Goal: Entertainment & Leisure: Consume media (video, audio)

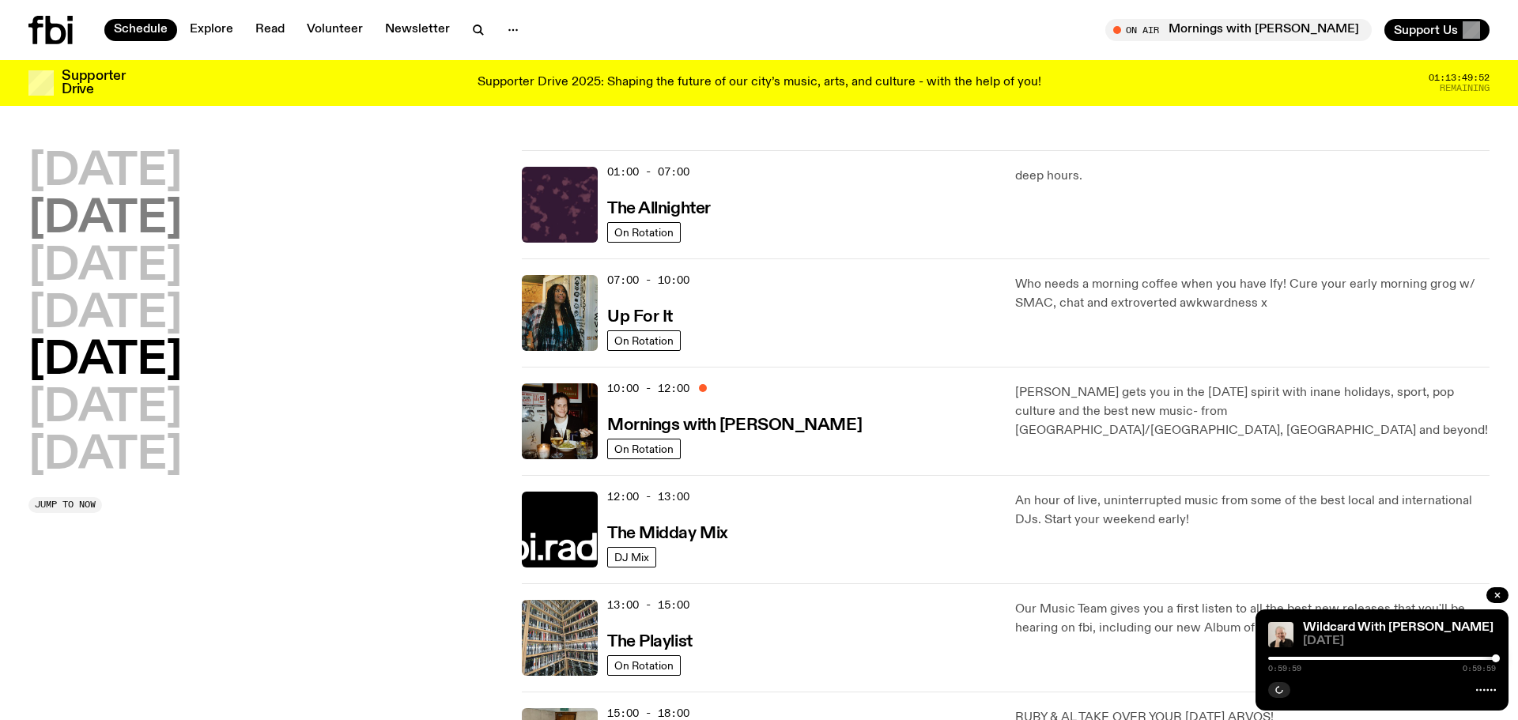
click at [138, 230] on h2 "[DATE]" at bounding box center [104, 220] width 153 height 44
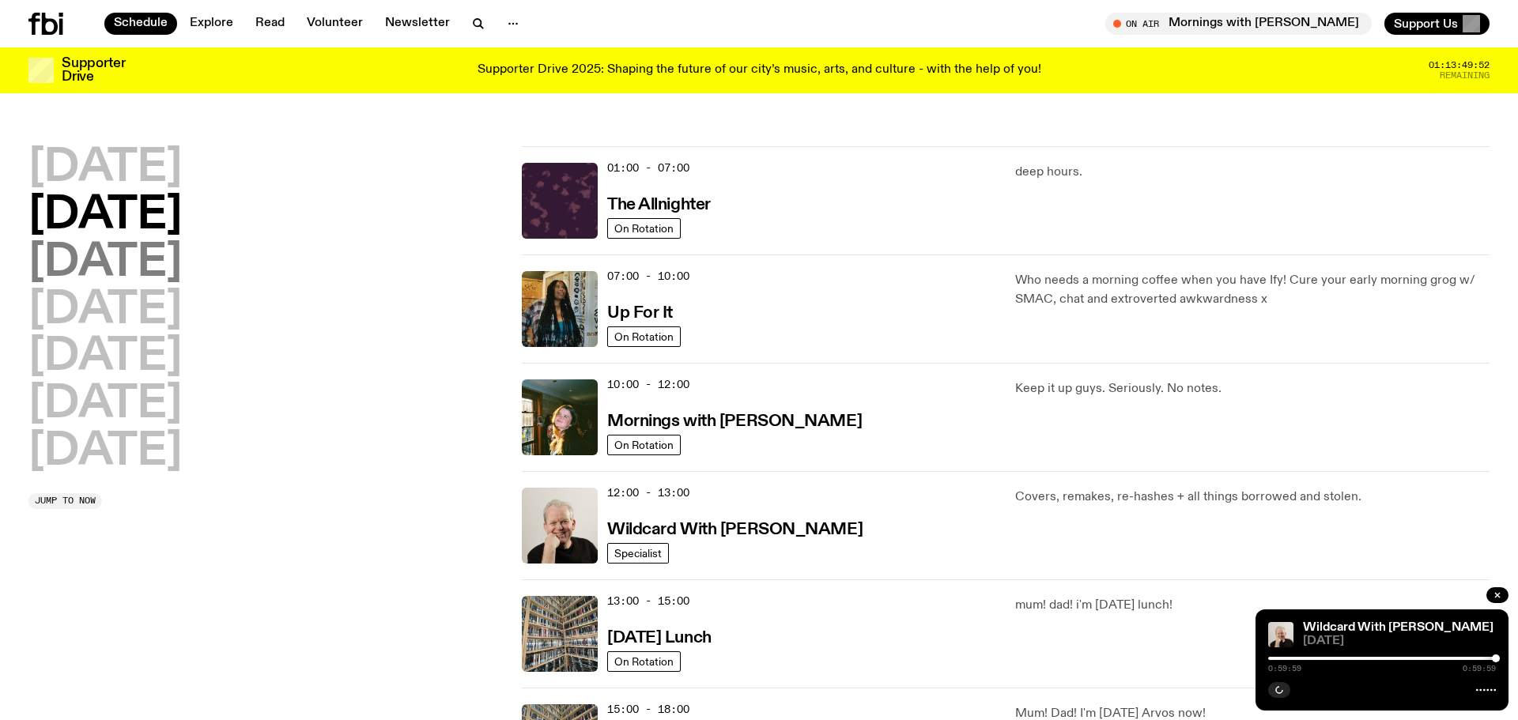
scroll to position [44, 0]
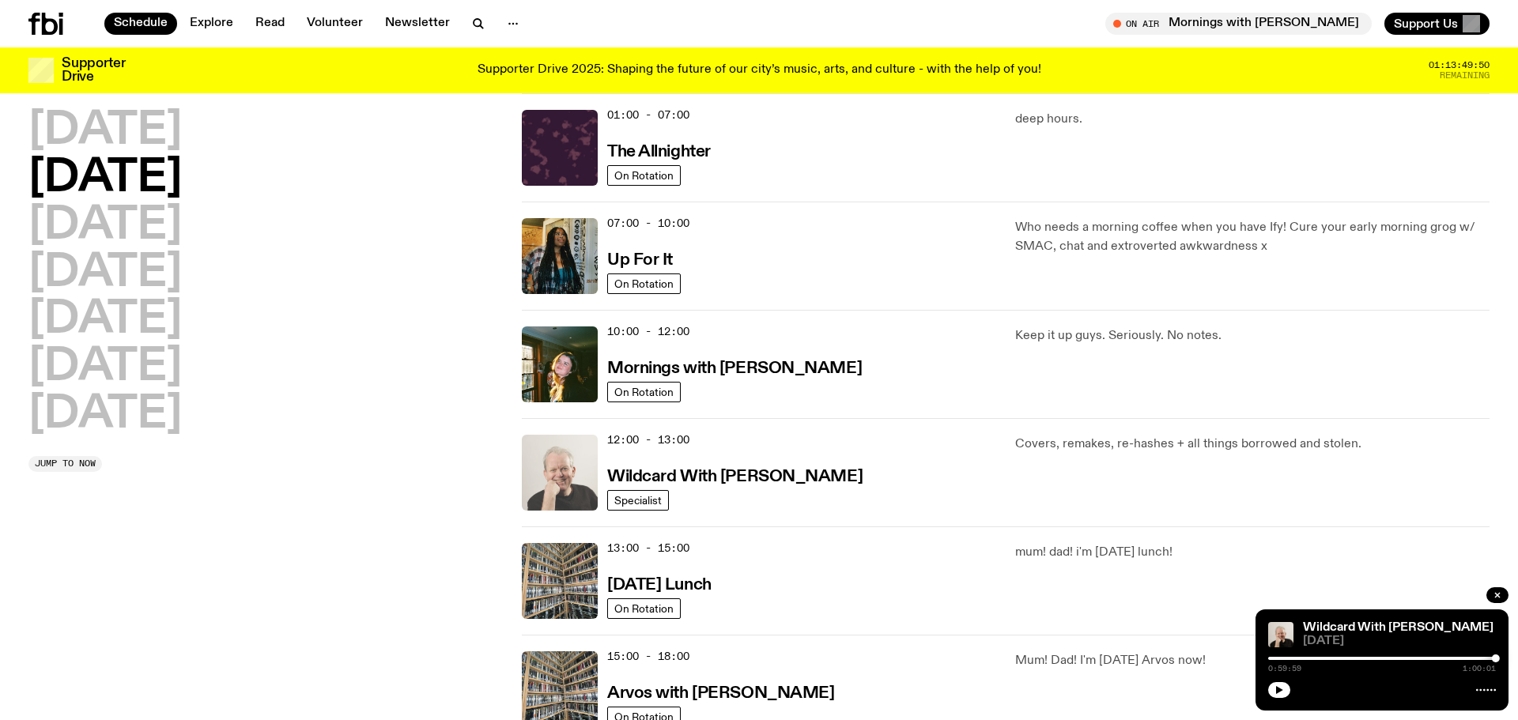
click at [569, 481] on img at bounding box center [560, 473] width 76 height 76
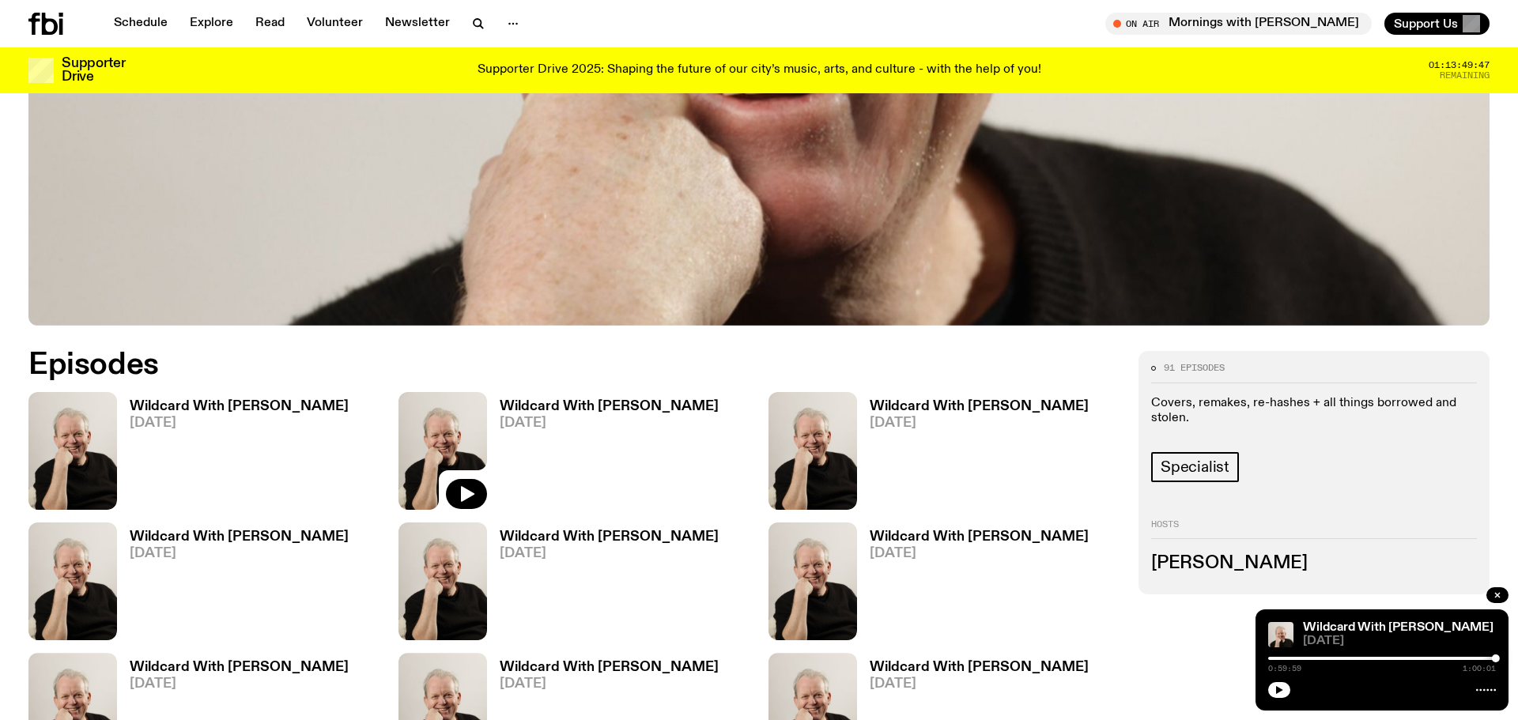
scroll to position [884, 0]
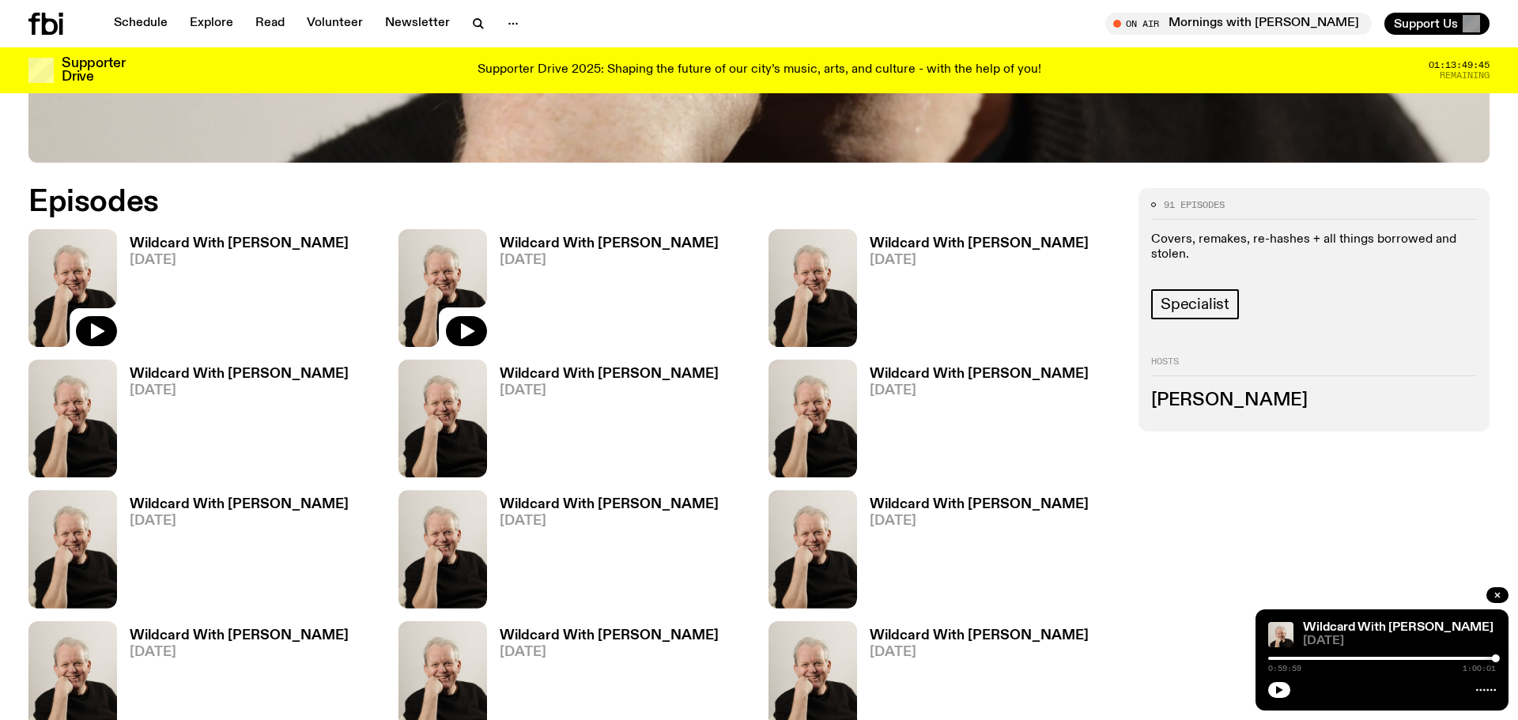
click at [86, 279] on img at bounding box center [72, 288] width 89 height 118
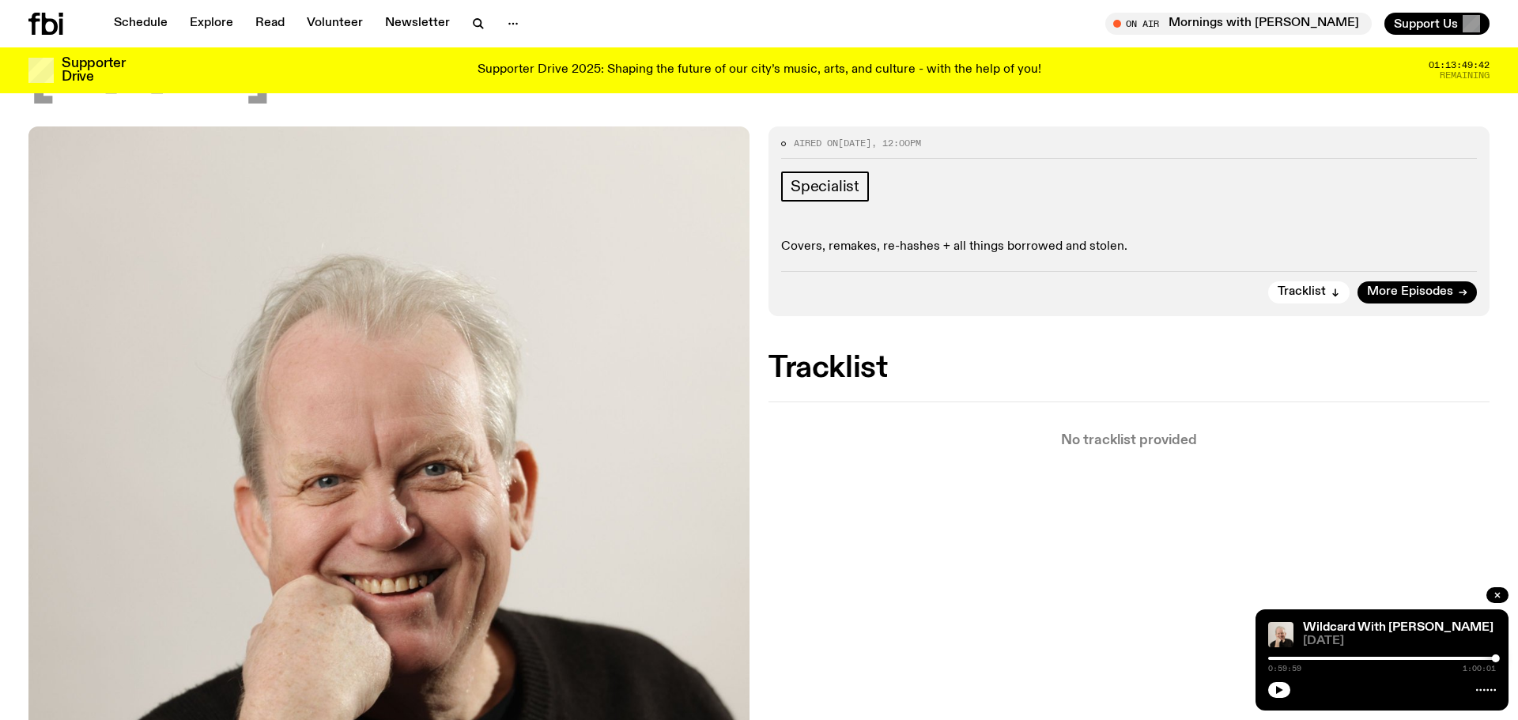
scroll to position [191, 0]
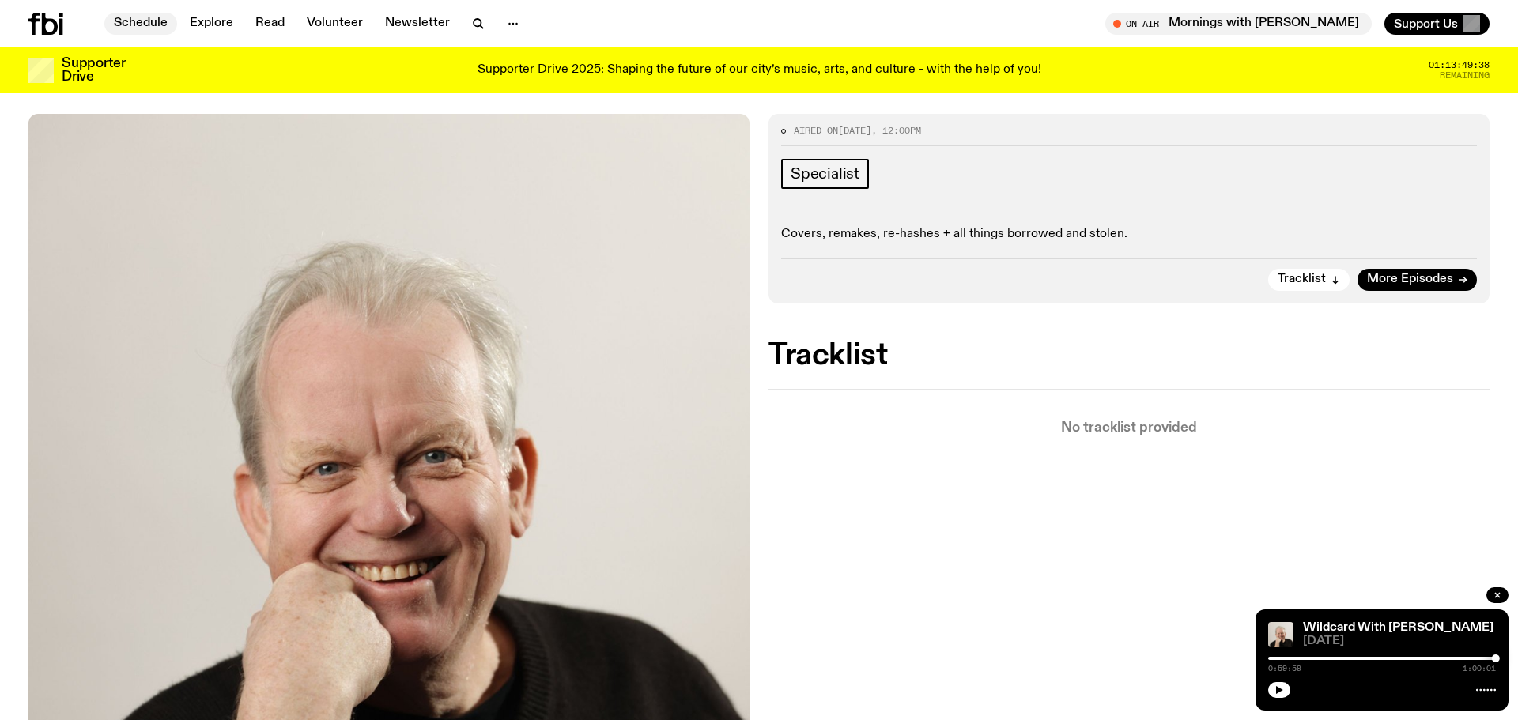
click at [135, 20] on link "Schedule" at bounding box center [140, 24] width 73 height 22
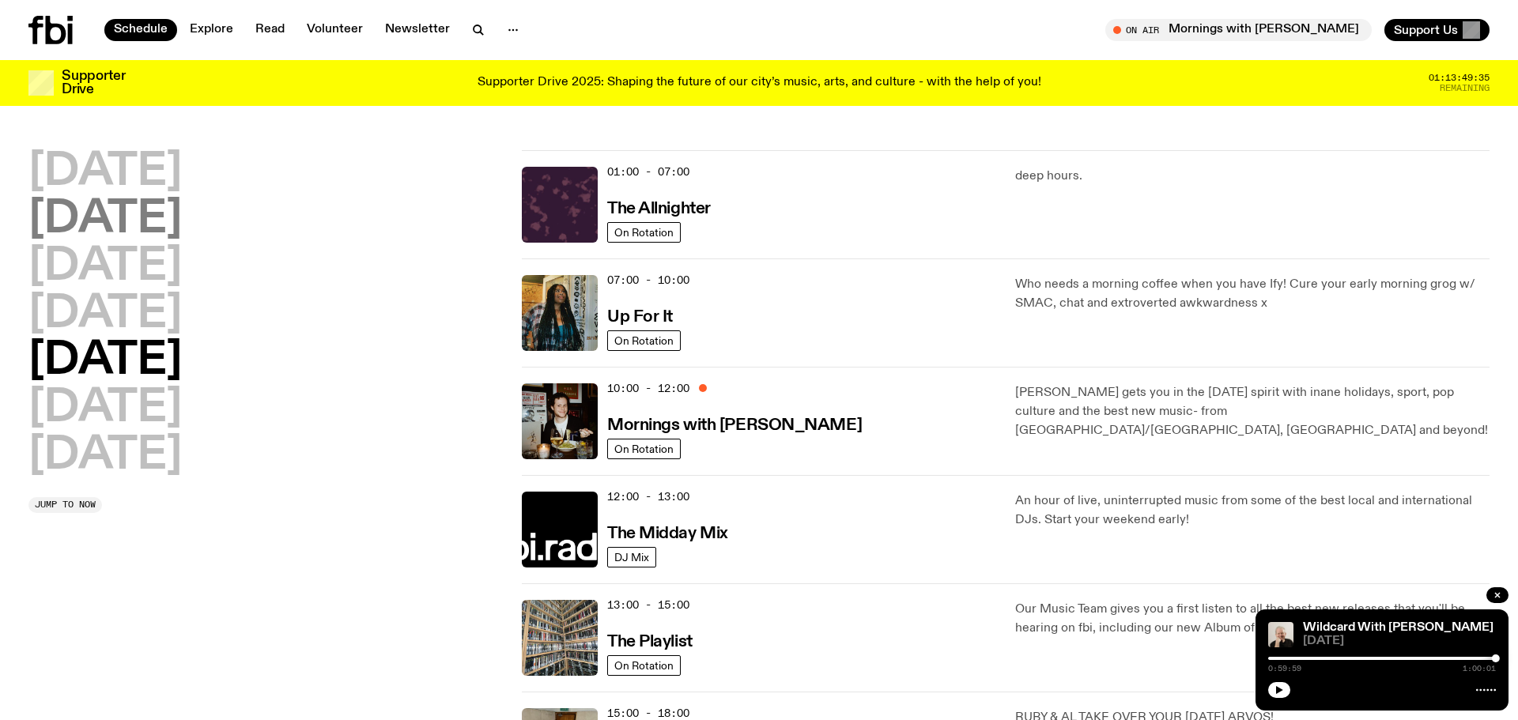
click at [160, 223] on h2 "[DATE]" at bounding box center [104, 220] width 153 height 44
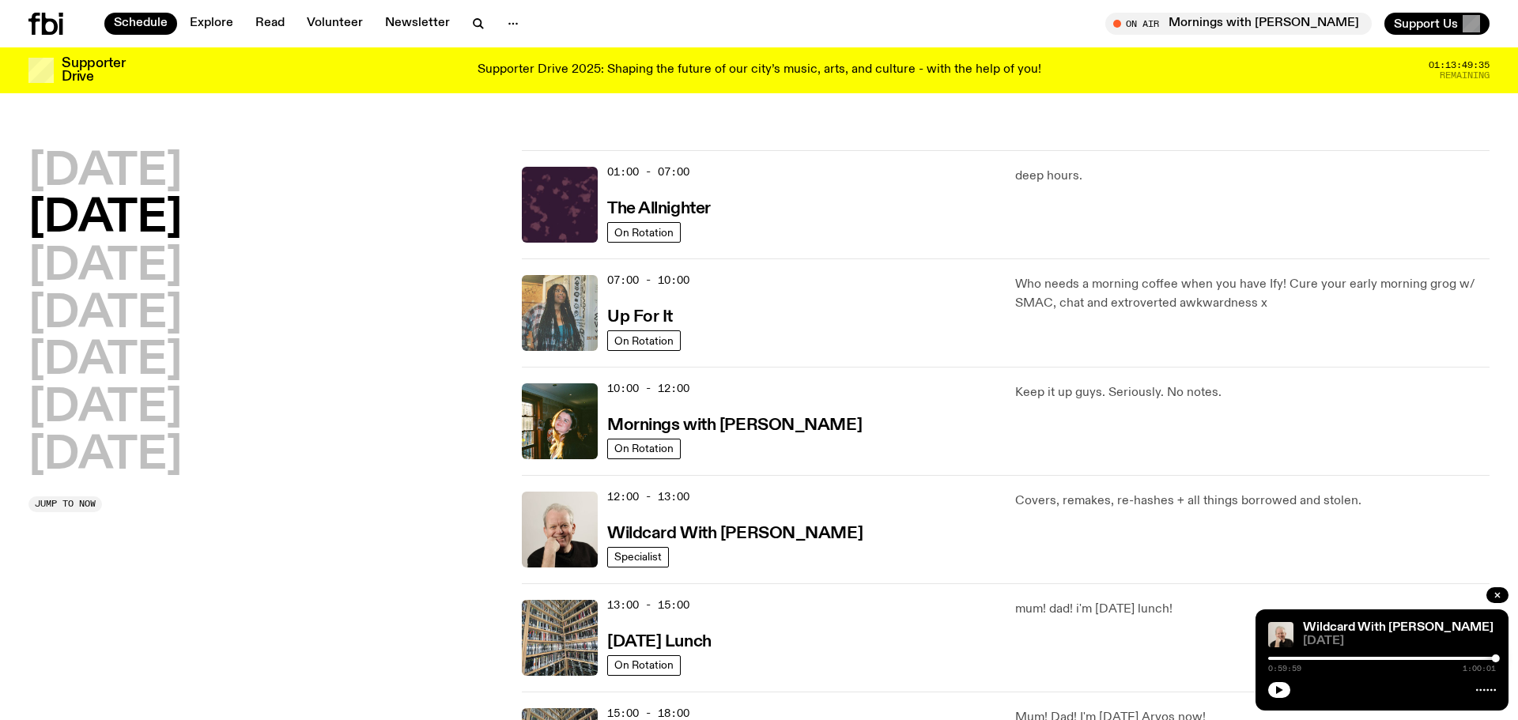
scroll to position [44, 0]
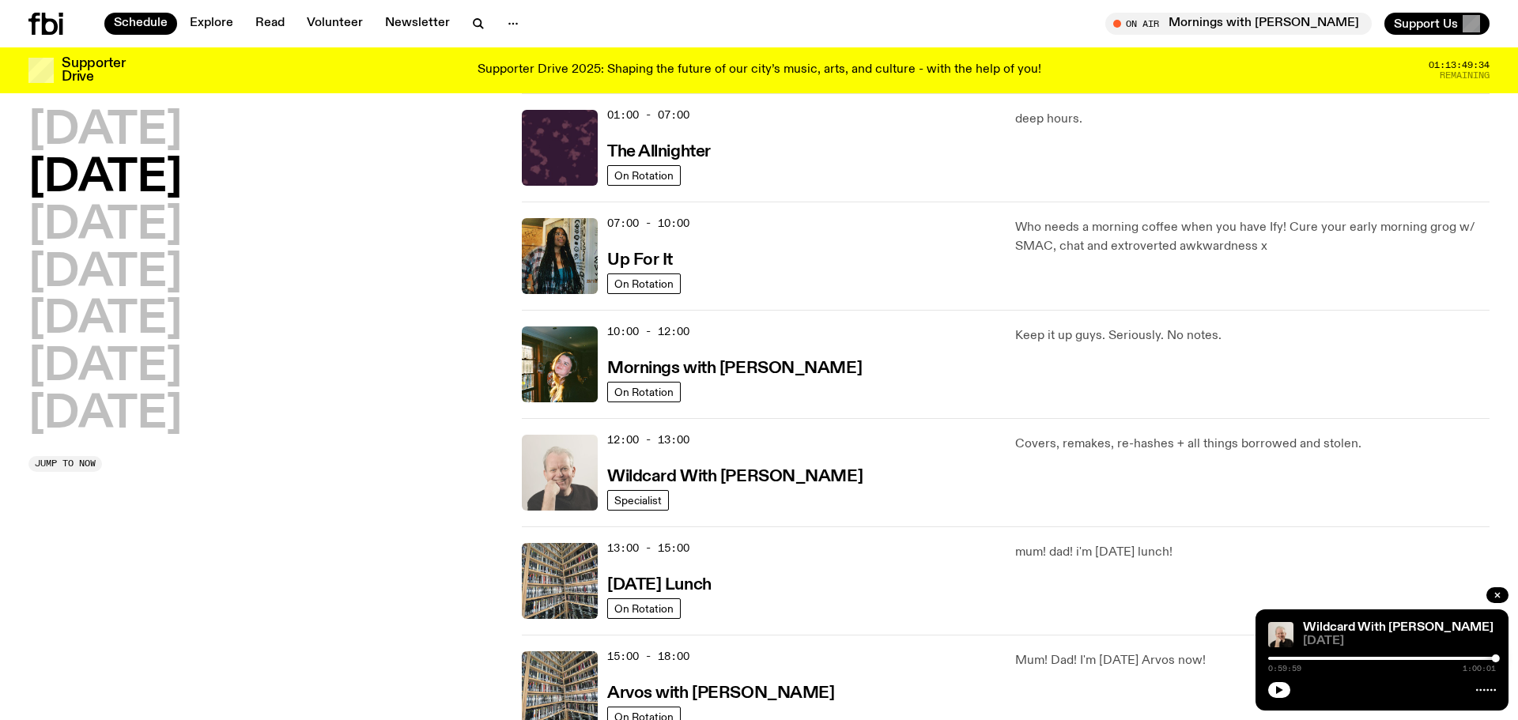
click at [574, 477] on img at bounding box center [560, 473] width 76 height 76
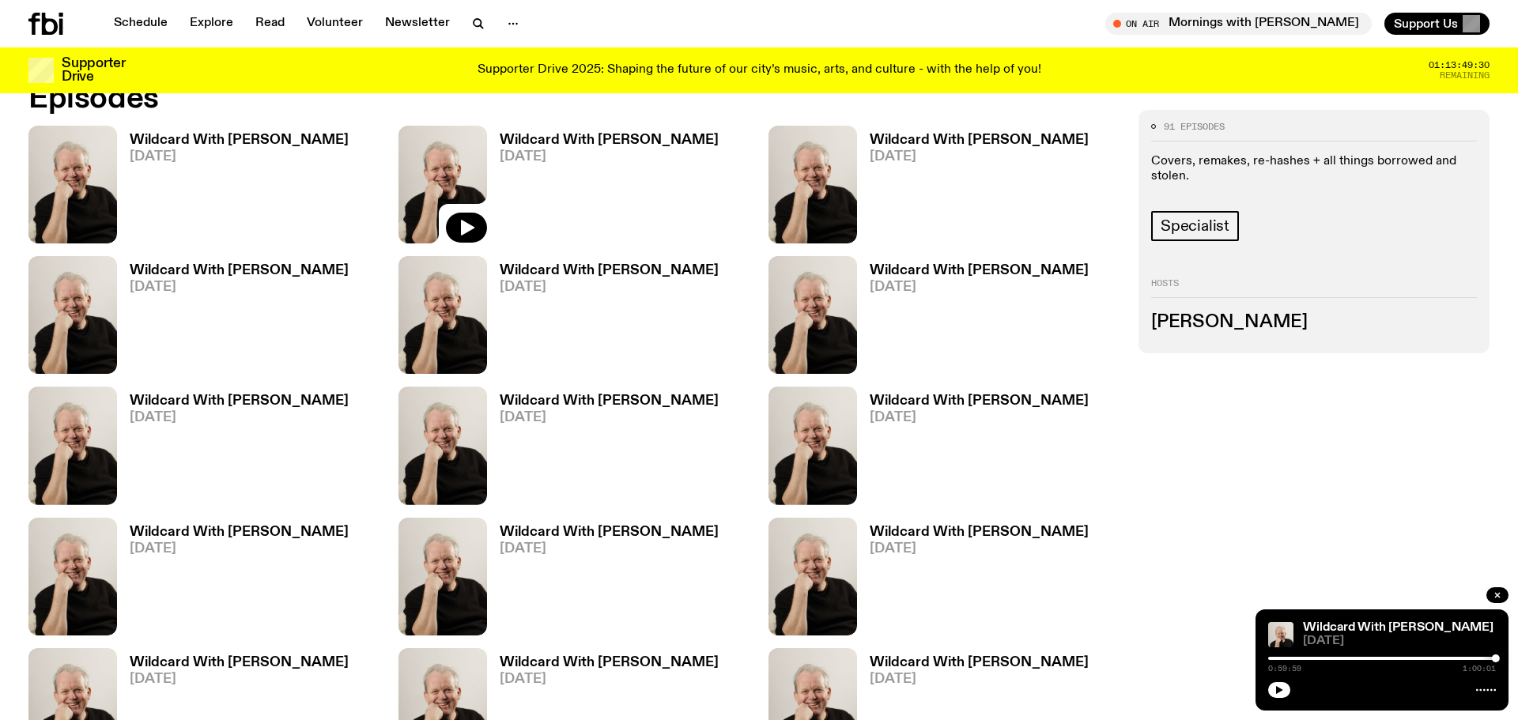
scroll to position [987, 0]
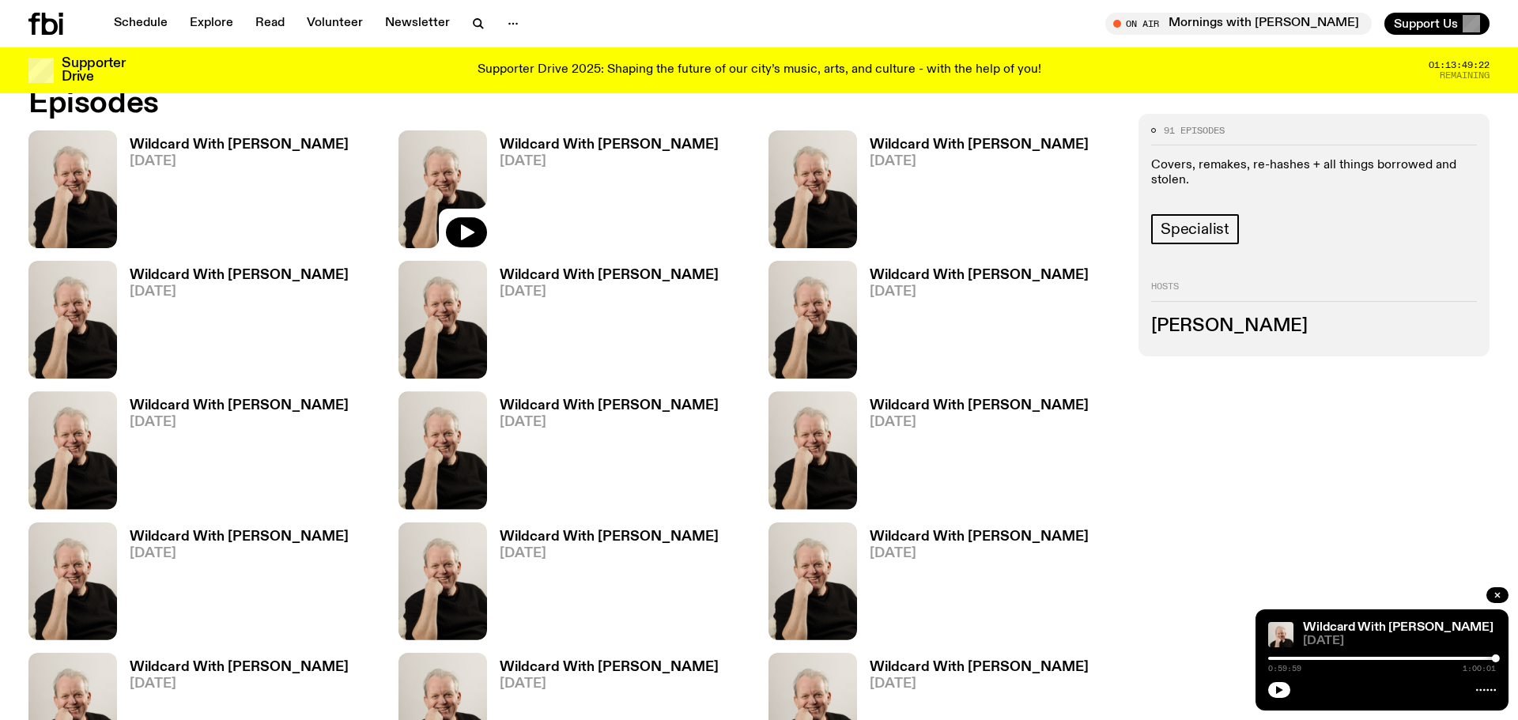
scroll to position [974, 0]
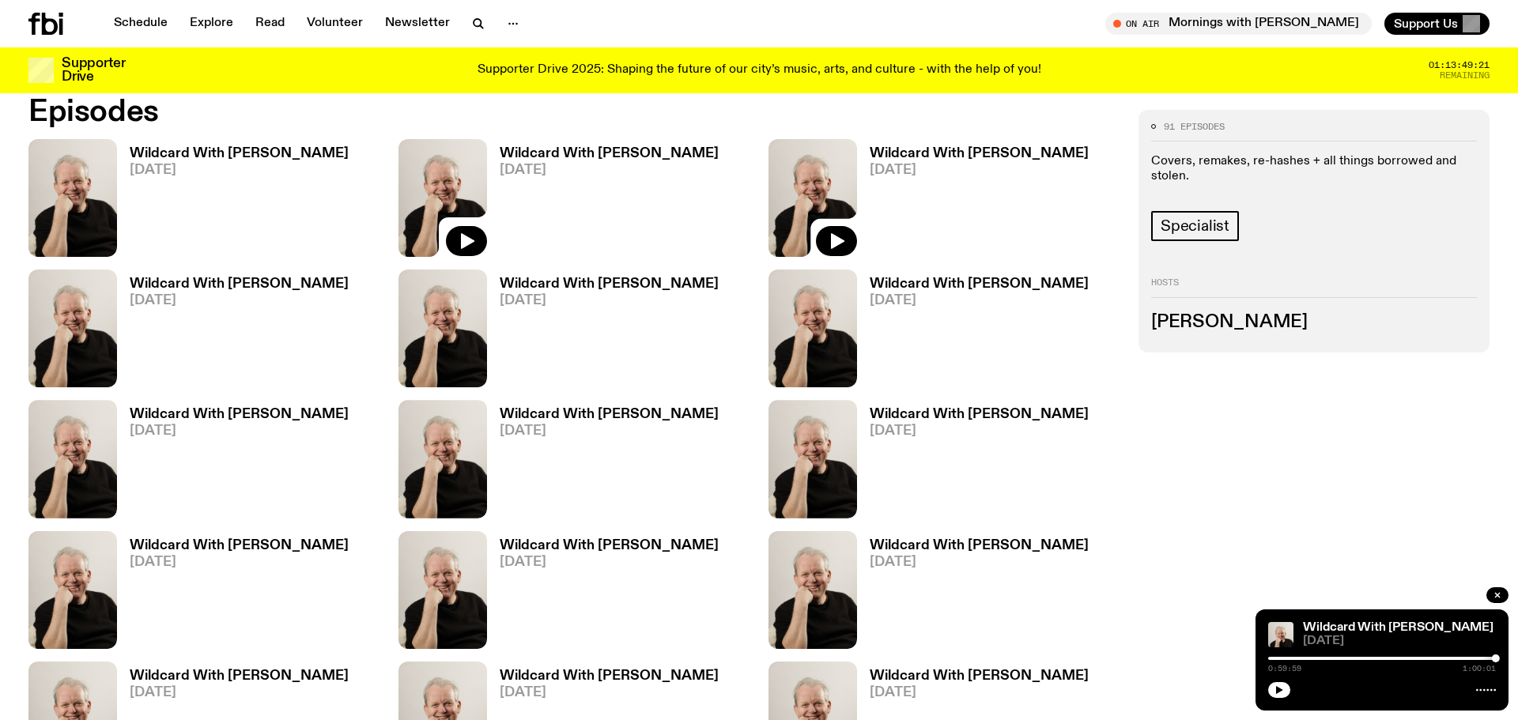
click at [825, 194] on img at bounding box center [812, 198] width 89 height 118
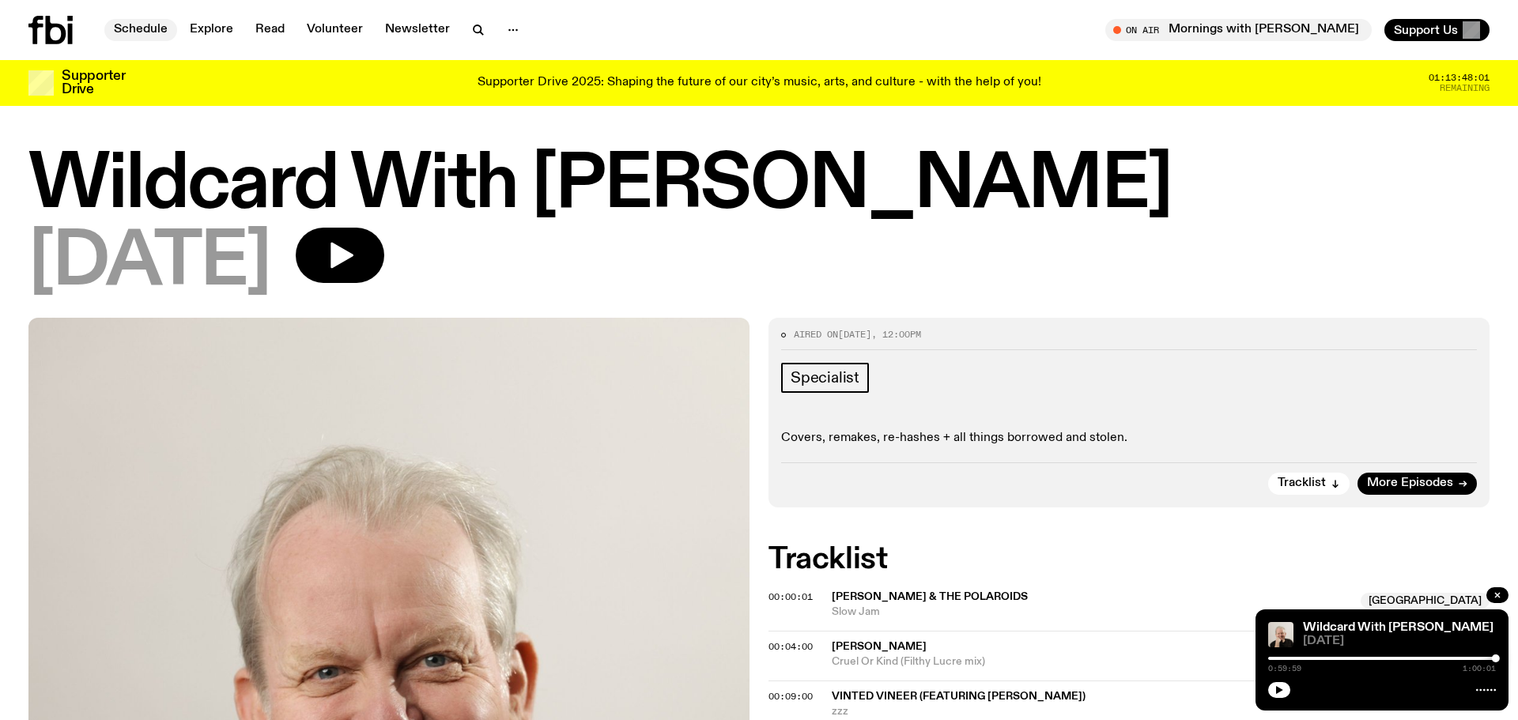
click at [130, 25] on link "Schedule" at bounding box center [140, 30] width 73 height 22
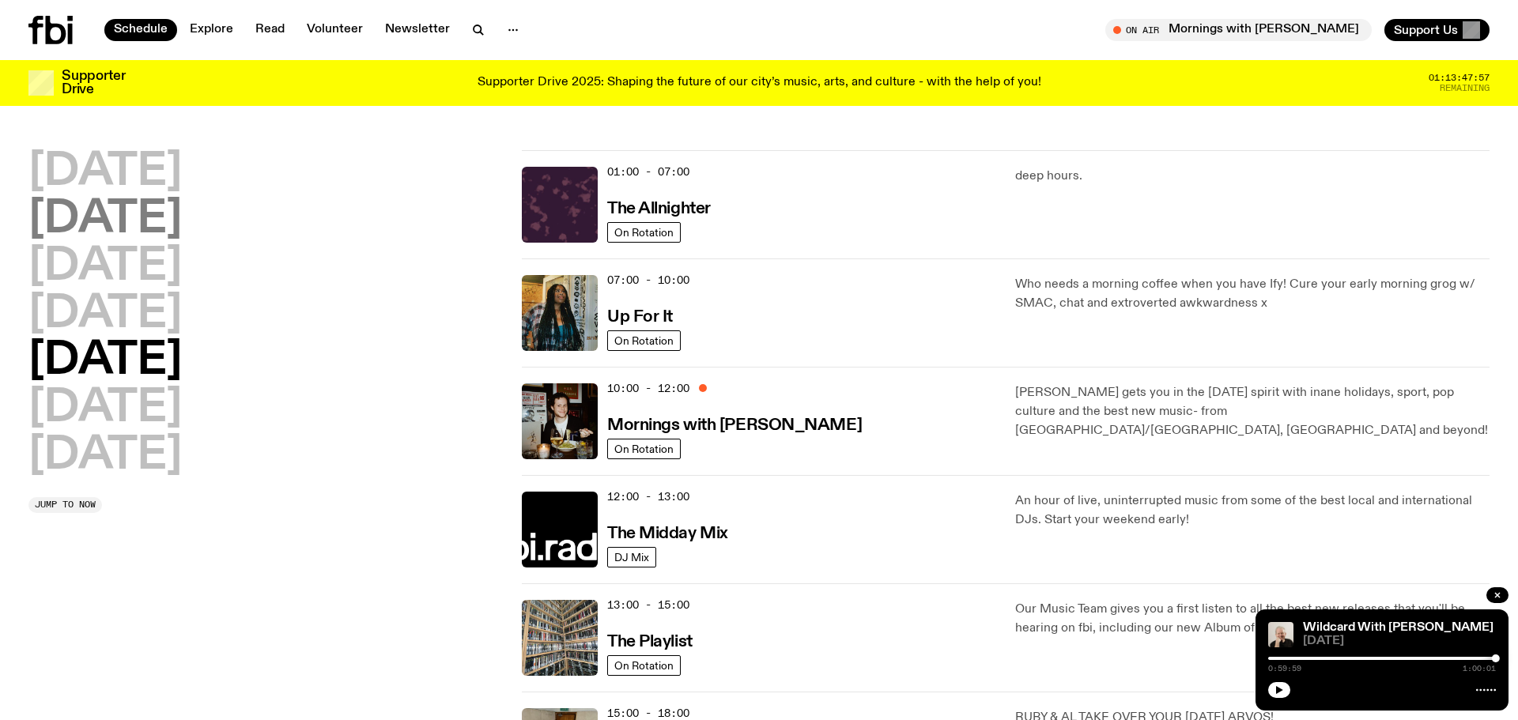
click at [114, 215] on h2 "[DATE]" at bounding box center [104, 220] width 153 height 44
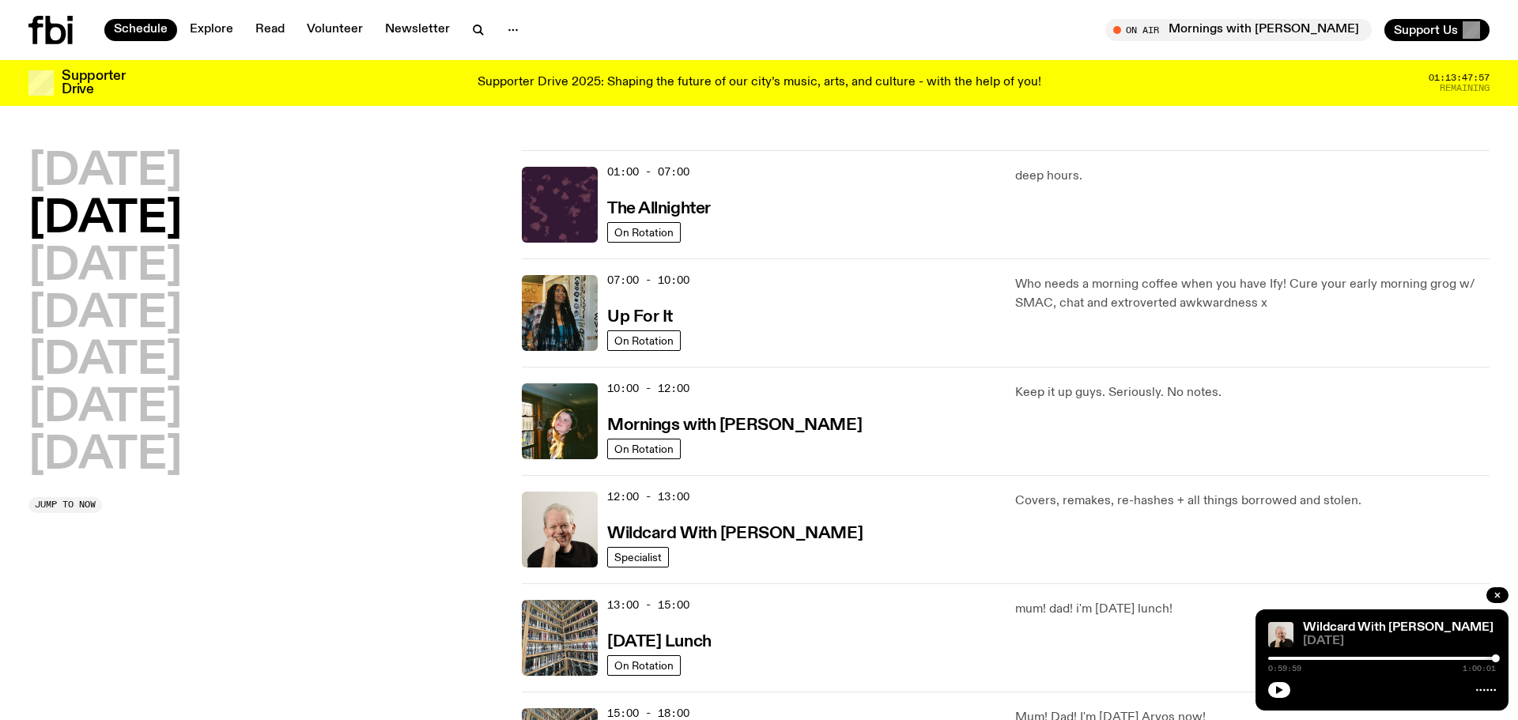
scroll to position [44, 0]
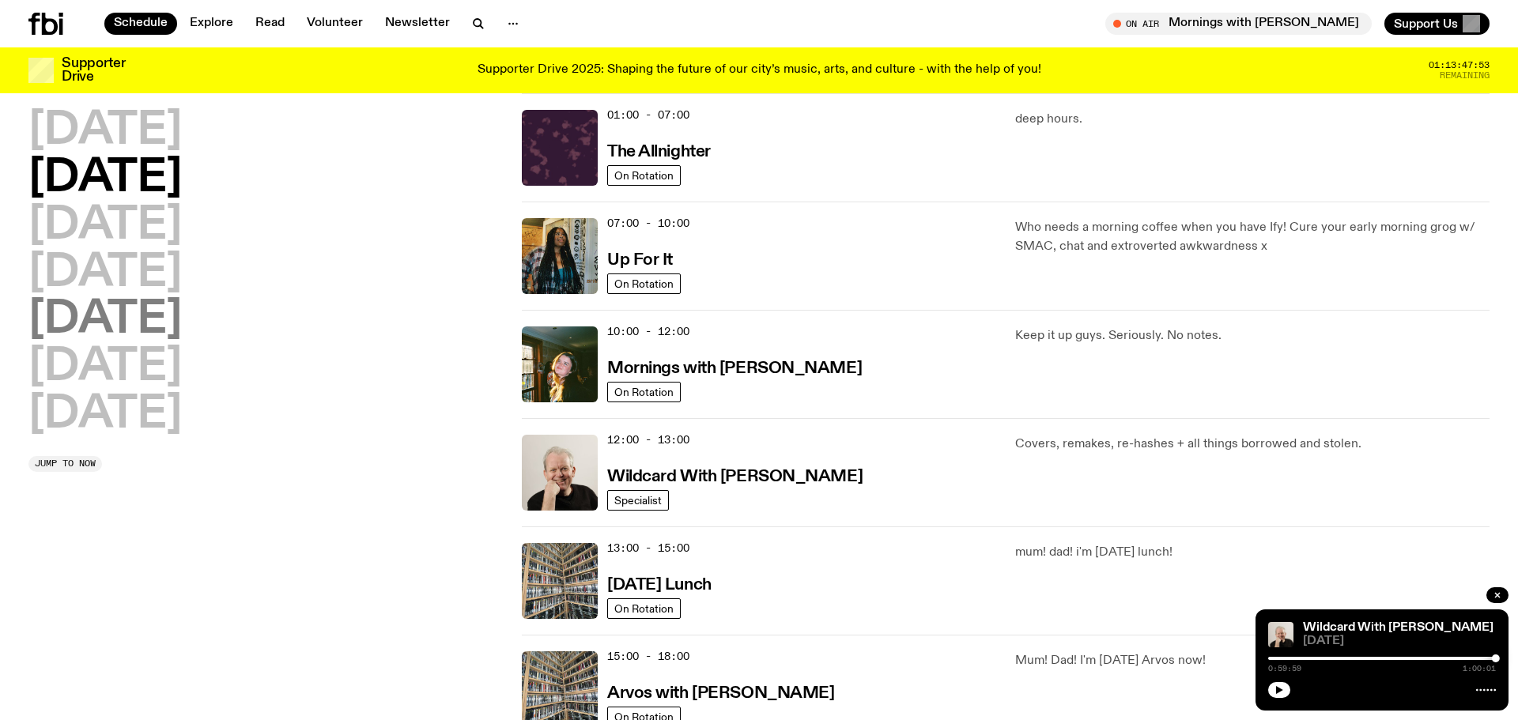
click at [119, 320] on h2 "[DATE]" at bounding box center [104, 320] width 153 height 44
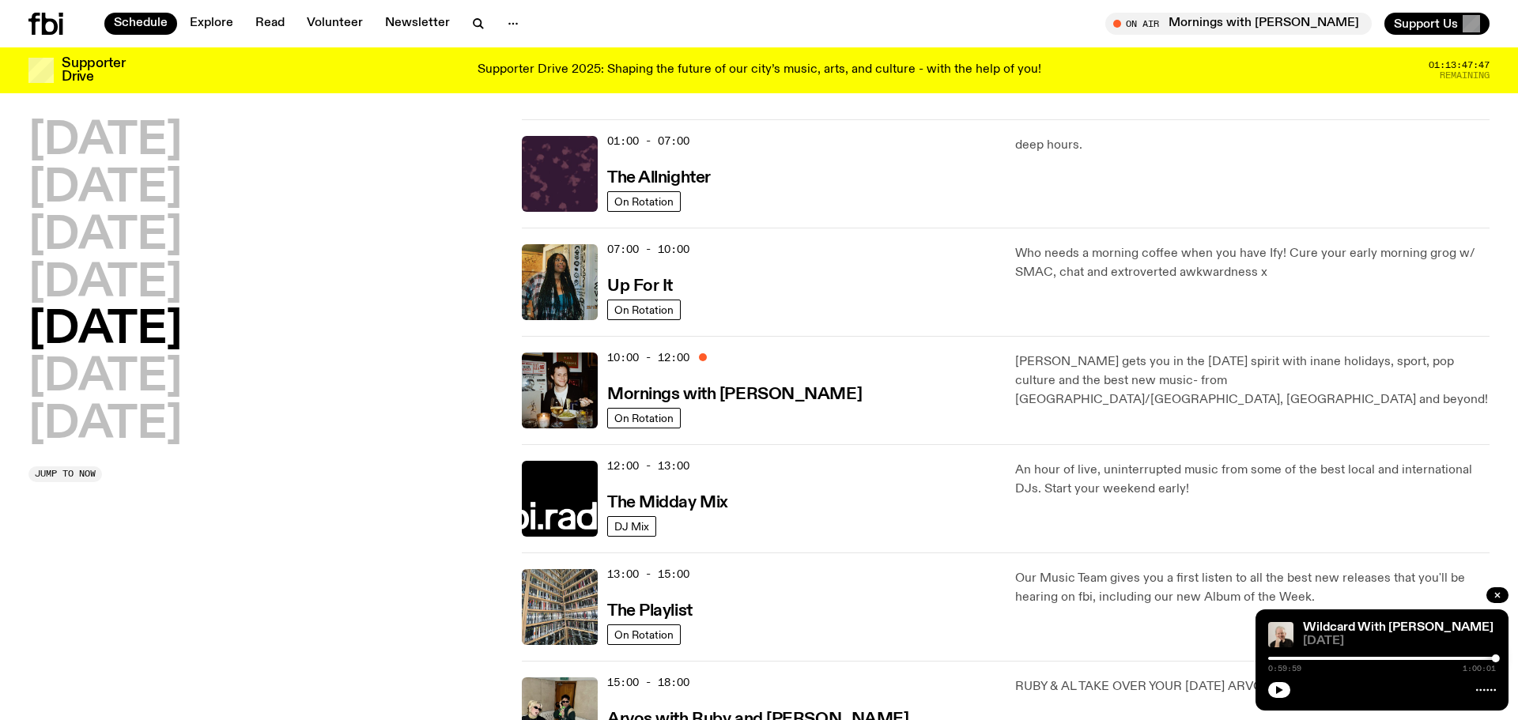
scroll to position [0, 0]
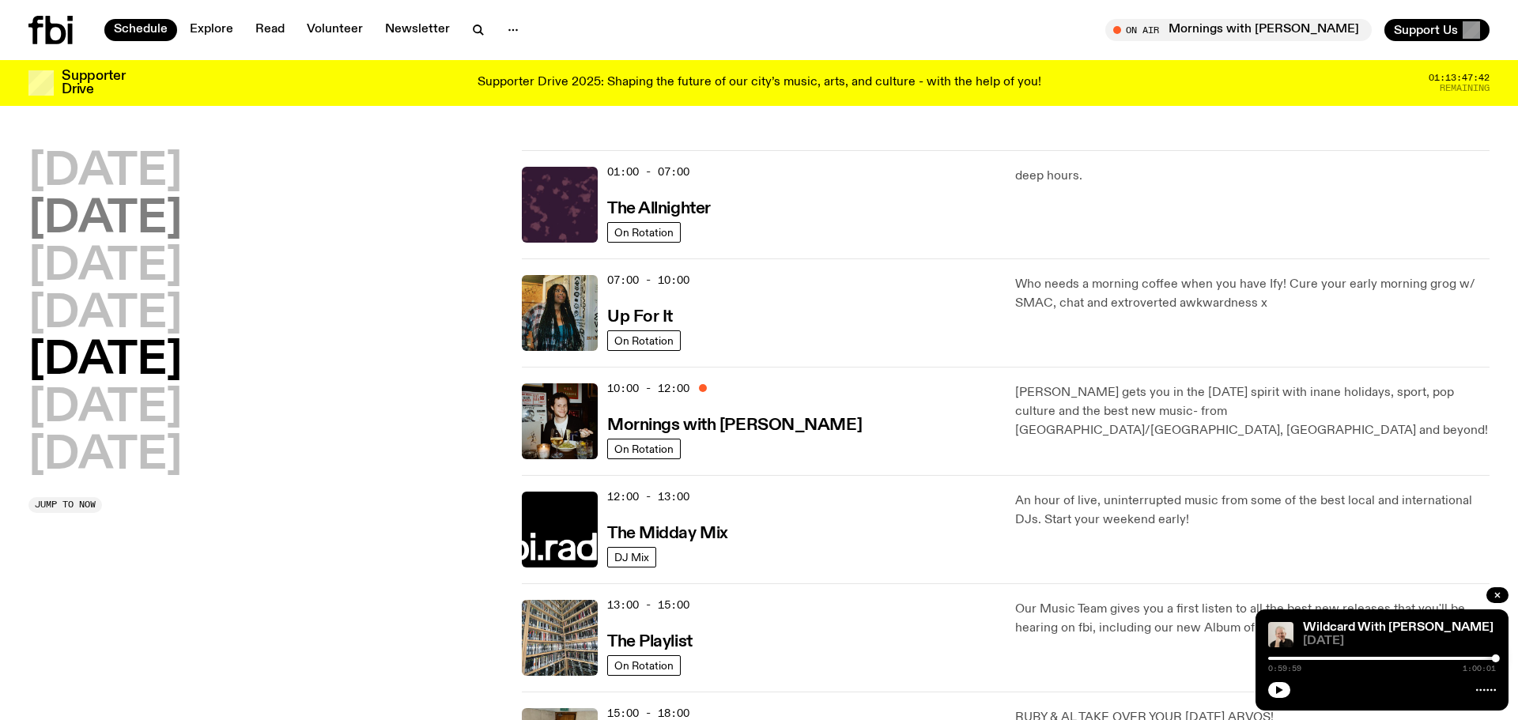
click at [143, 228] on h2 "[DATE]" at bounding box center [104, 220] width 153 height 44
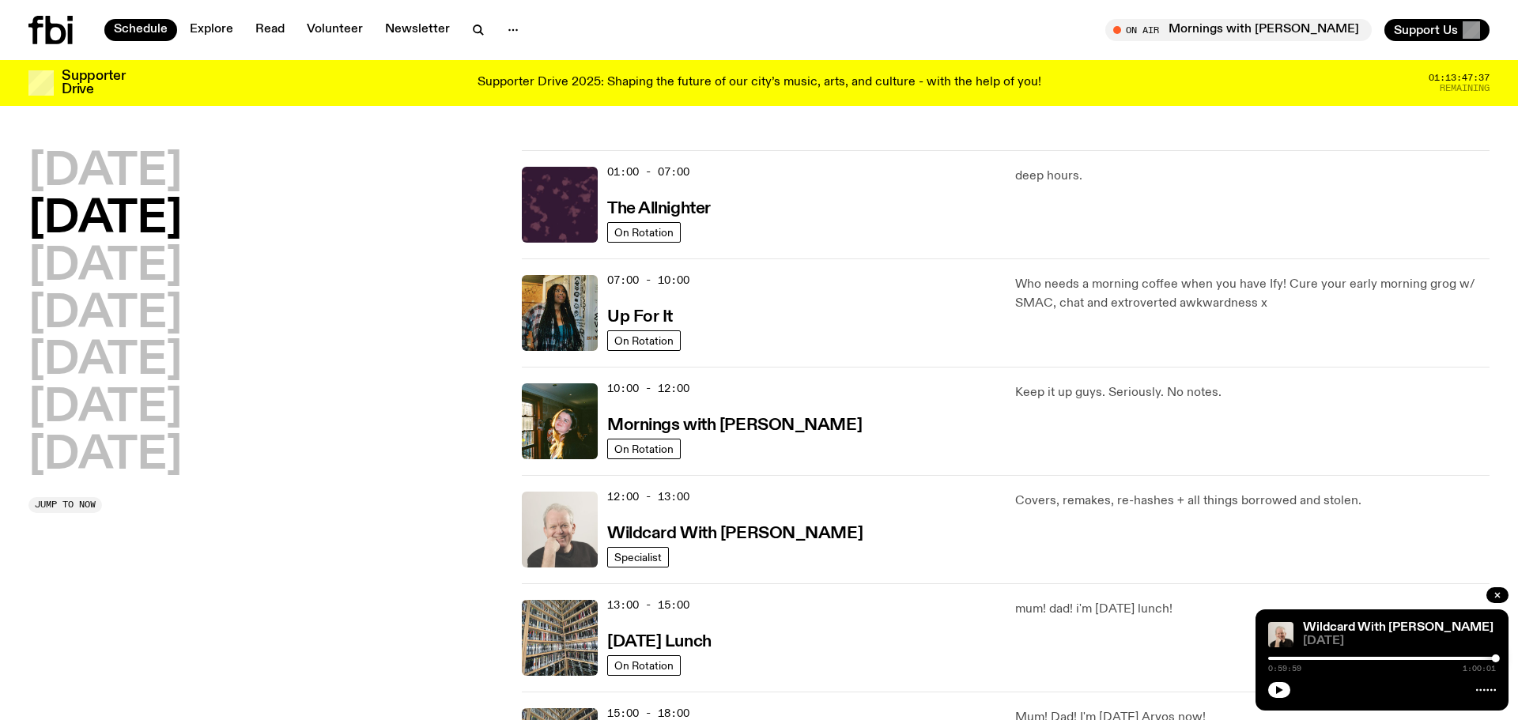
click at [561, 521] on img at bounding box center [560, 530] width 76 height 76
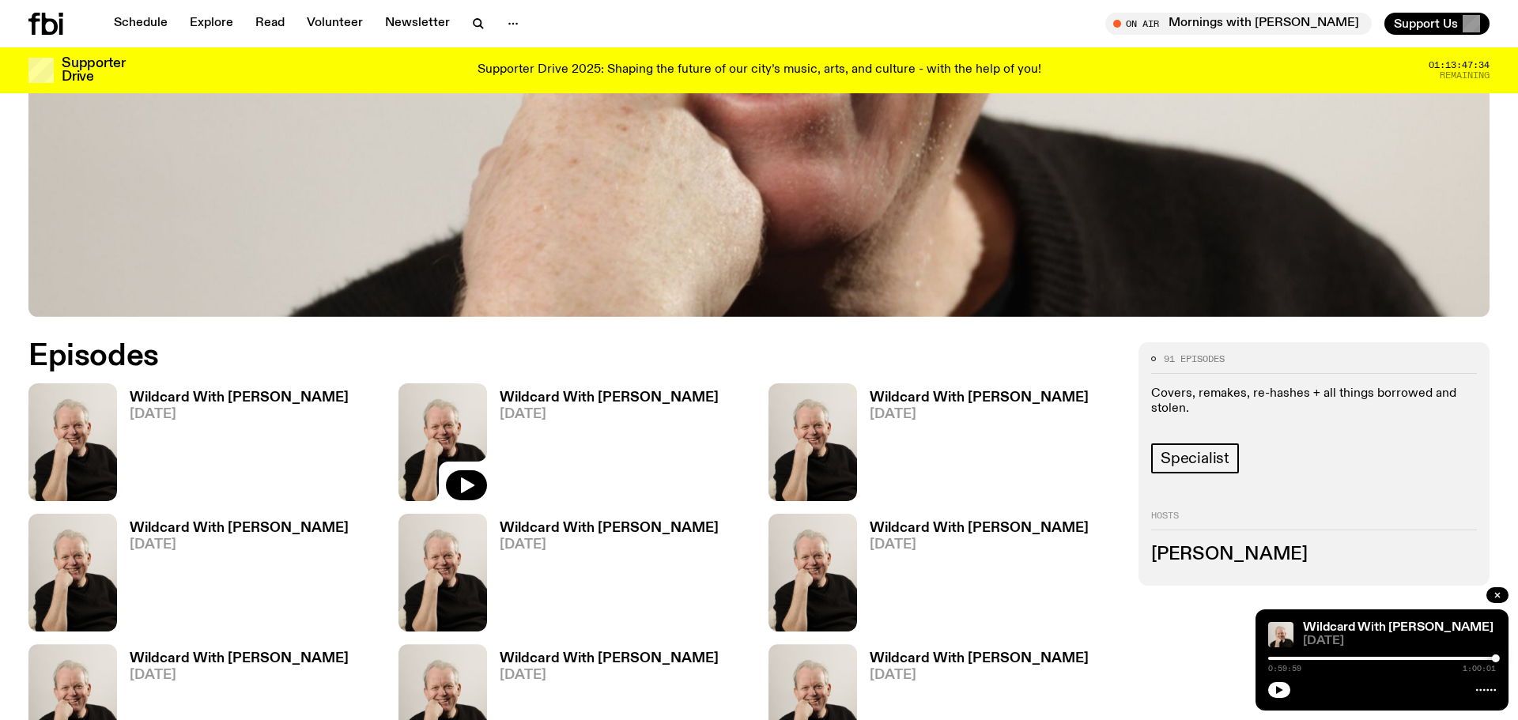
scroll to position [867, 0]
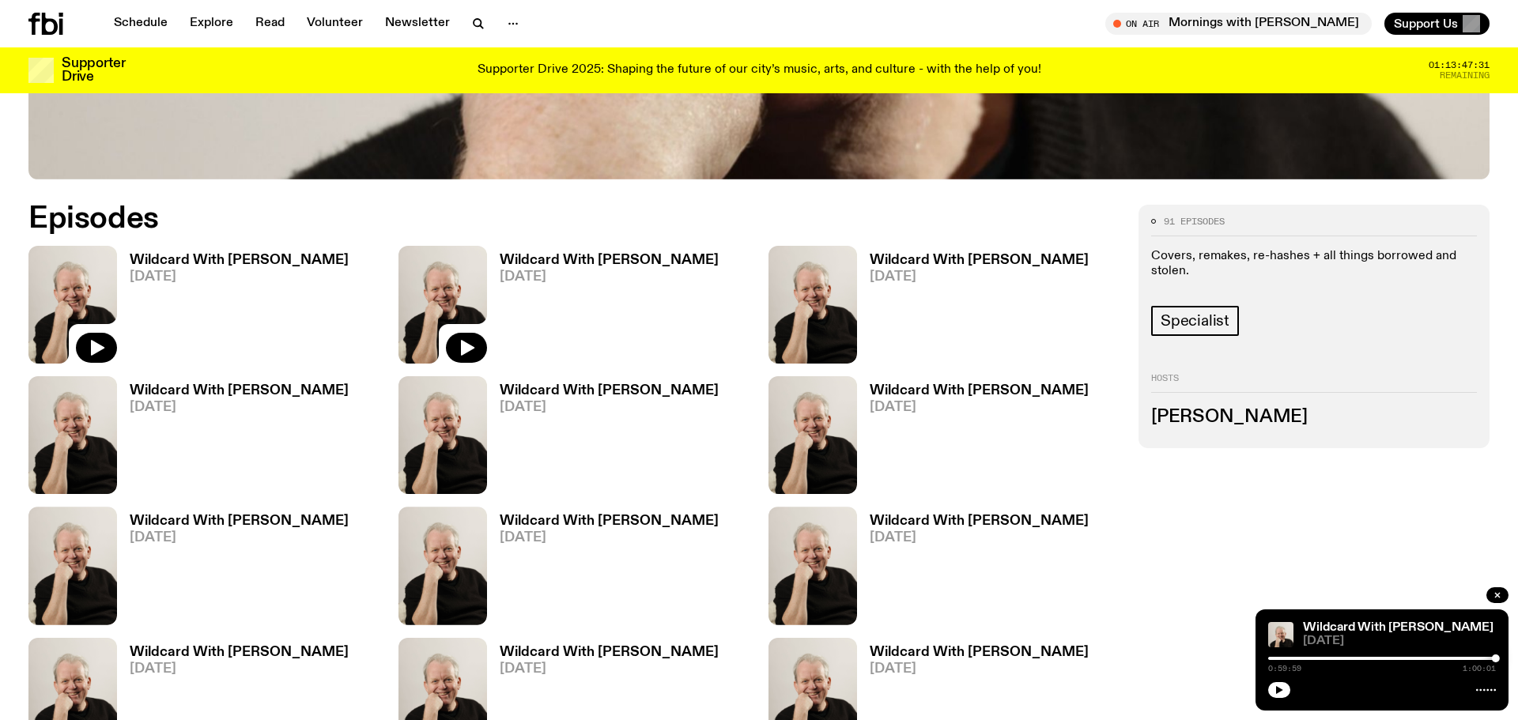
click at [93, 290] on img at bounding box center [72, 305] width 89 height 118
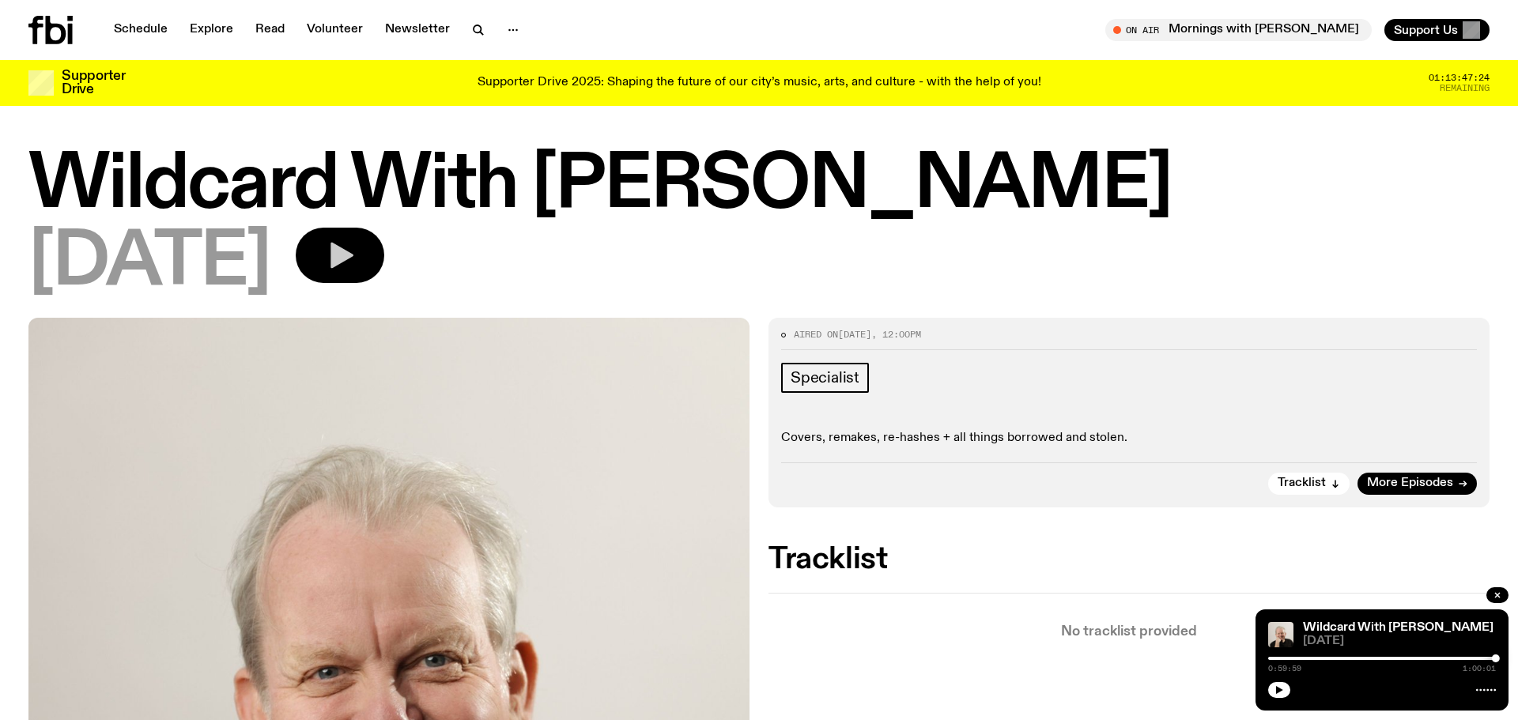
click at [353, 255] on icon "button" at bounding box center [341, 256] width 23 height 26
click at [1274, 660] on div at bounding box center [1271, 659] width 8 height 8
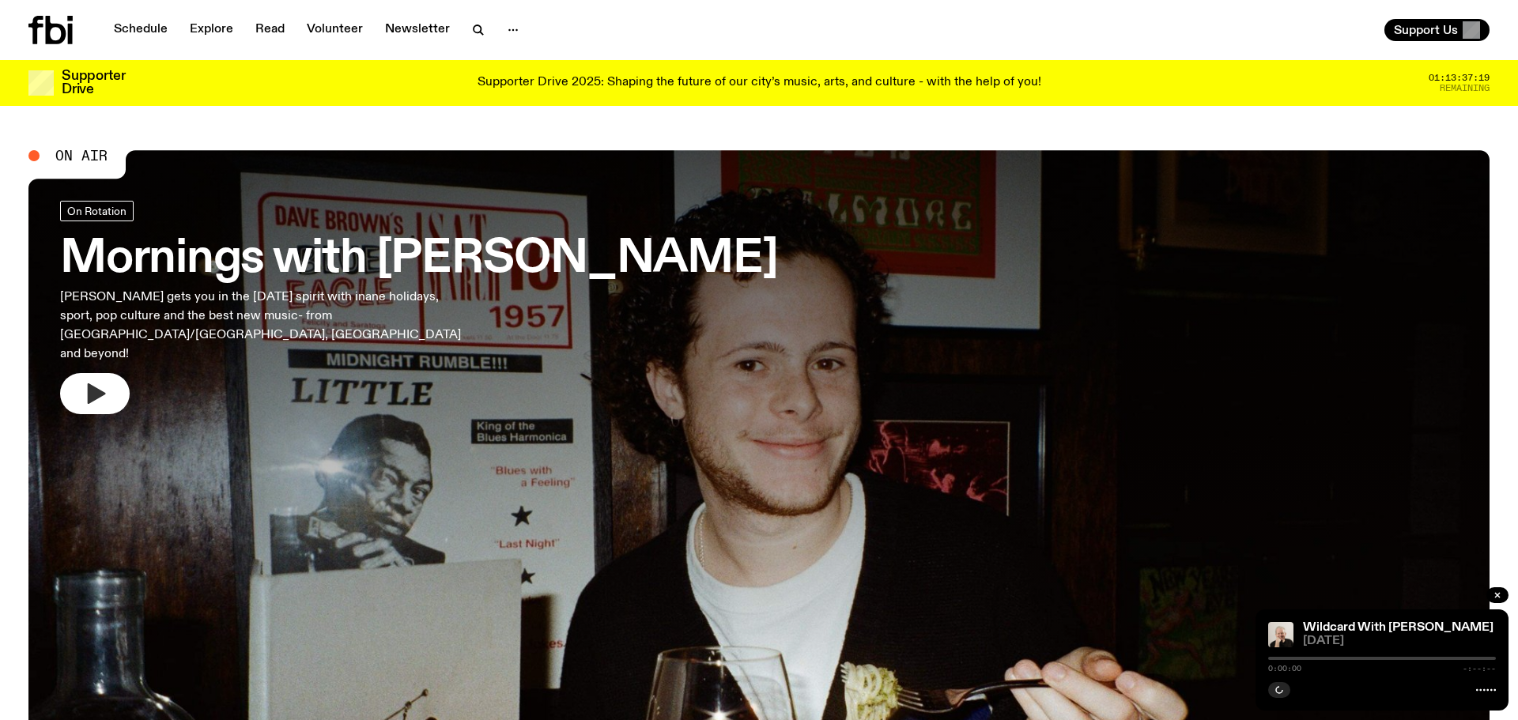
click at [92, 383] on icon "button" at bounding box center [97, 393] width 18 height 21
